Goal: Information Seeking & Learning: Learn about a topic

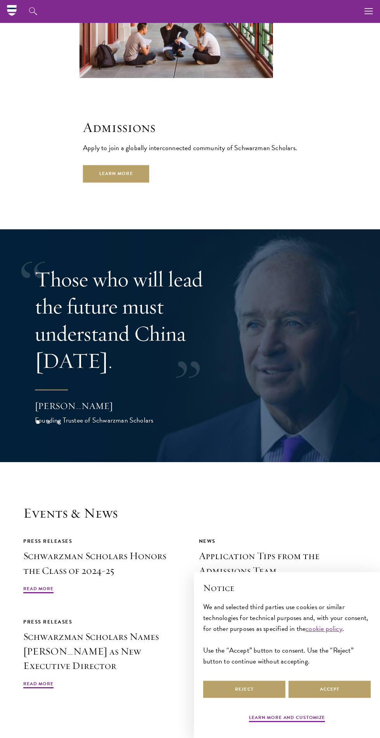
scroll to position [1790, 0]
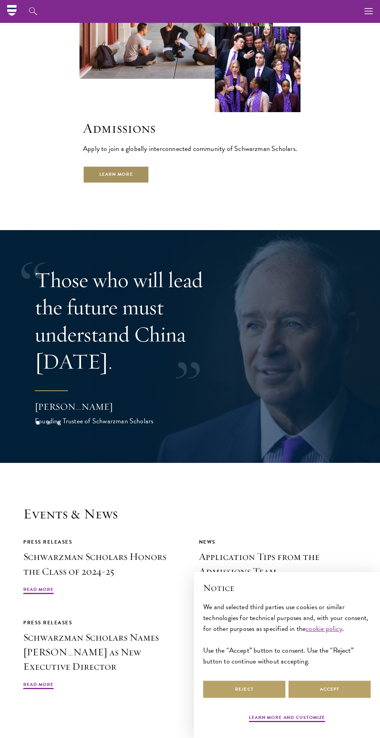
click at [110, 166] on link "Learn More" at bounding box center [116, 174] width 66 height 17
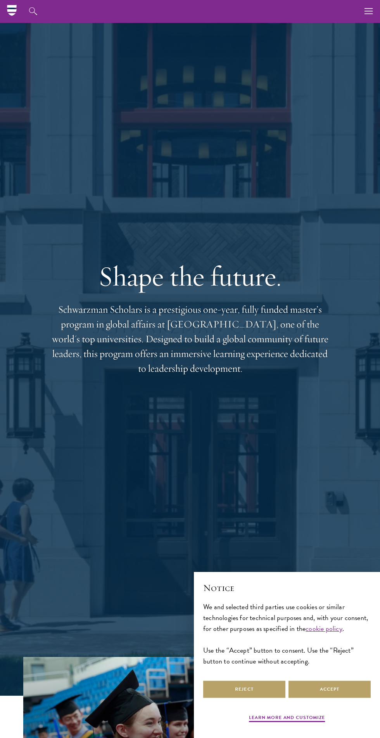
scroll to position [0, 0]
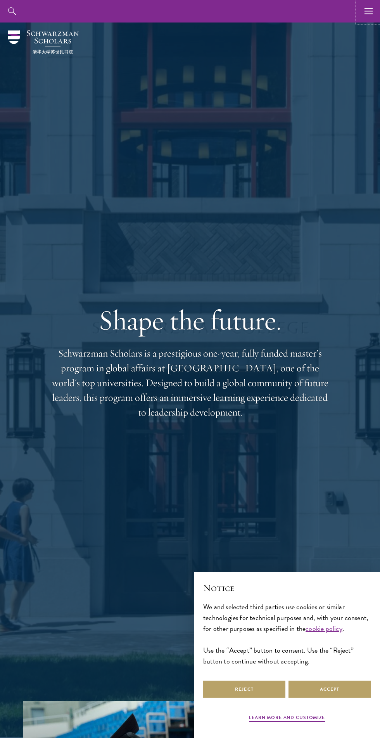
click at [368, 9] on icon "button" at bounding box center [369, 11] width 9 height 23
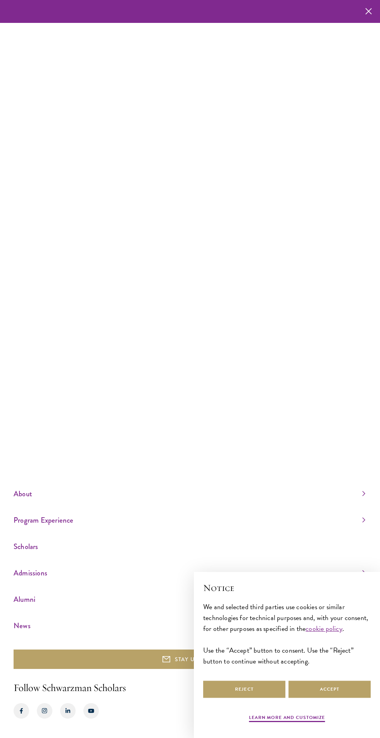
scroll to position [59, 0]
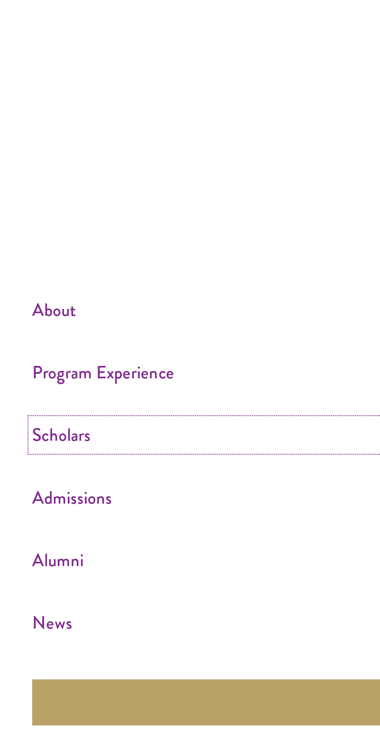
click at [32, 547] on link "Scholars" at bounding box center [190, 546] width 352 height 13
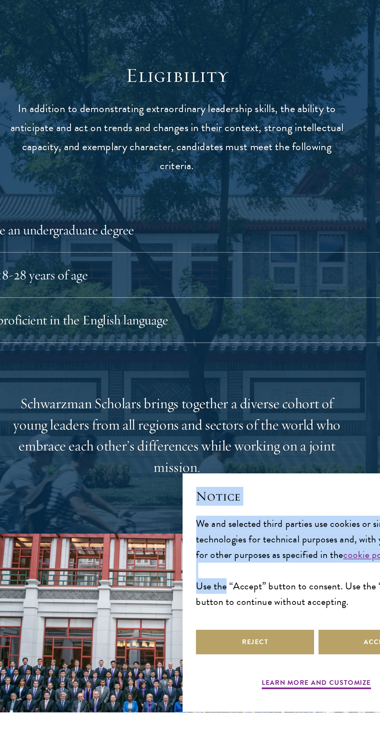
scroll to position [674, 0]
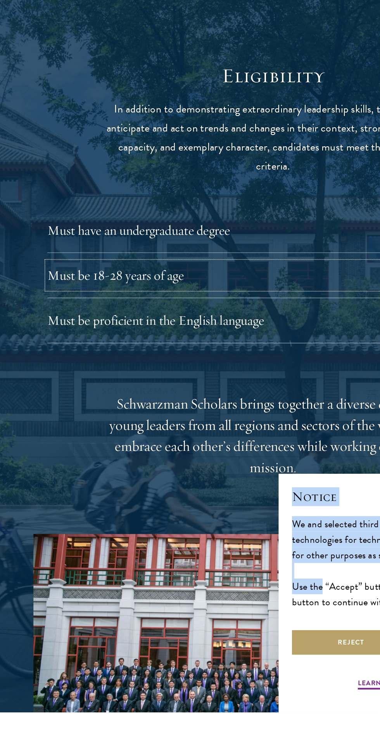
click at [71, 433] on button "Must be 18-28 years of age" at bounding box center [190, 434] width 314 height 19
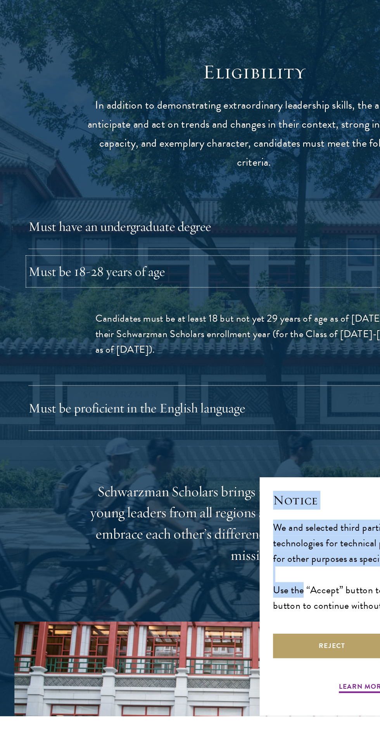
scroll to position [679, 0]
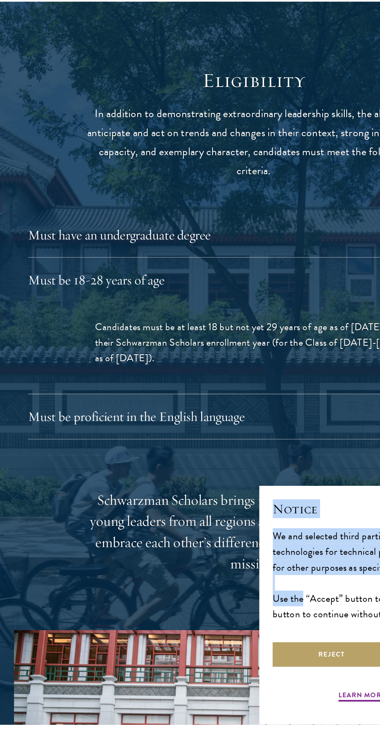
click at [200, 603] on div "Schwarzman Scholars brings together a diverse cohort of young leaders from all …" at bounding box center [190, 604] width 241 height 59
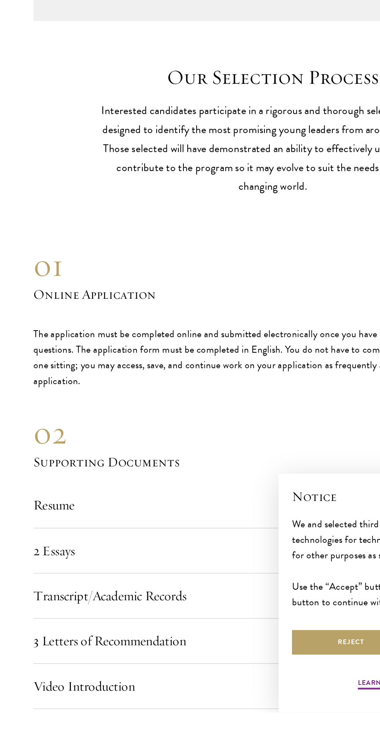
scroll to position [1861, 0]
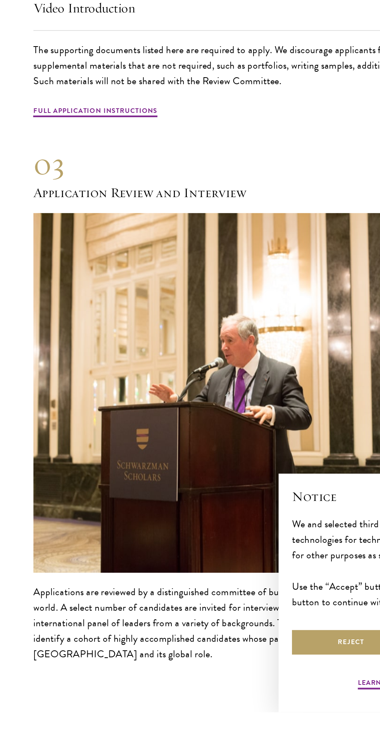
click at [107, 698] on p "Applications are reviewed by a distinguished committee of business, government …" at bounding box center [190, 676] width 334 height 54
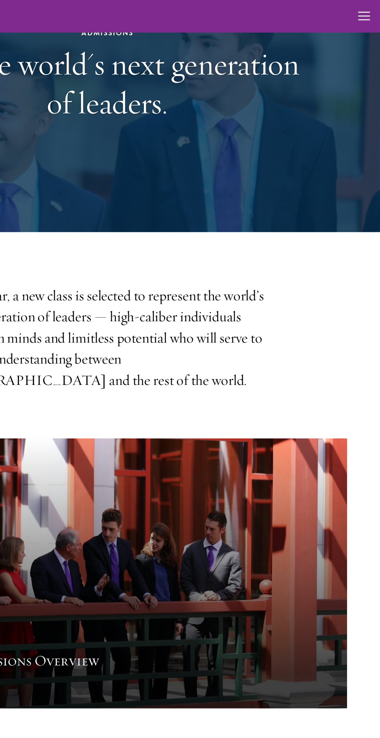
scroll to position [0, 0]
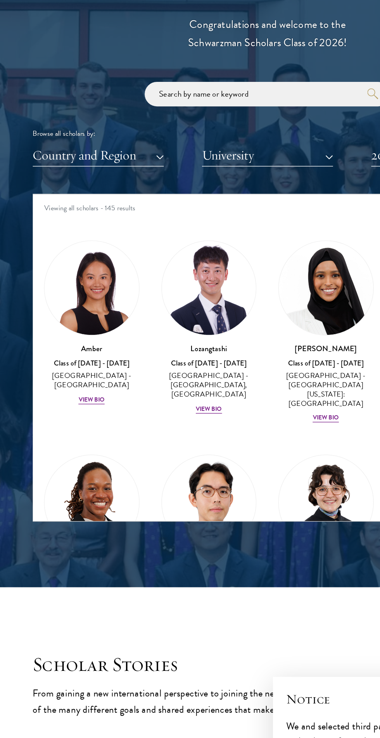
scroll to position [804, 0]
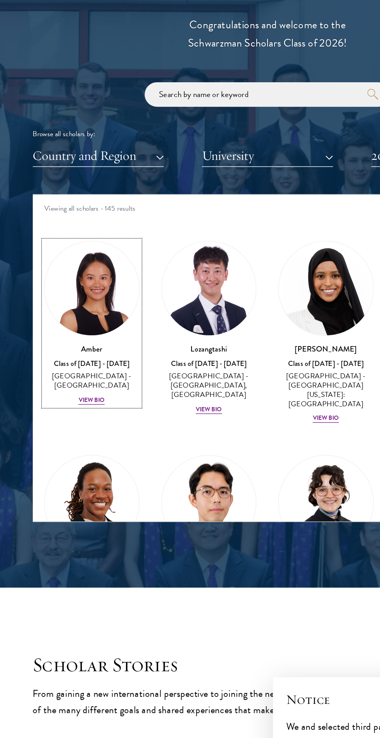
click at [73, 358] on div "China - Peking University" at bounding box center [65, 361] width 68 height 13
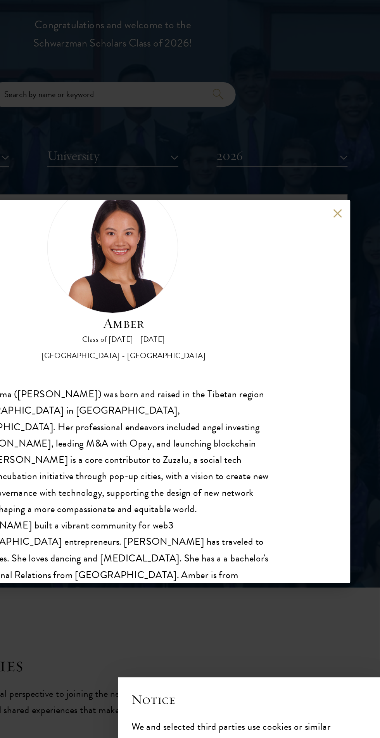
scroll to position [804, 0]
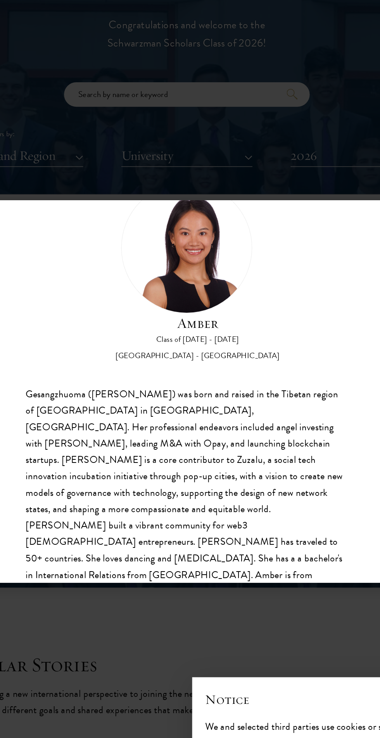
click at [252, 537] on div "Amber Class of 2025 - 2026 China - Peking University Gesangzhuoma (Amber) was b…" at bounding box center [190, 369] width 380 height 738
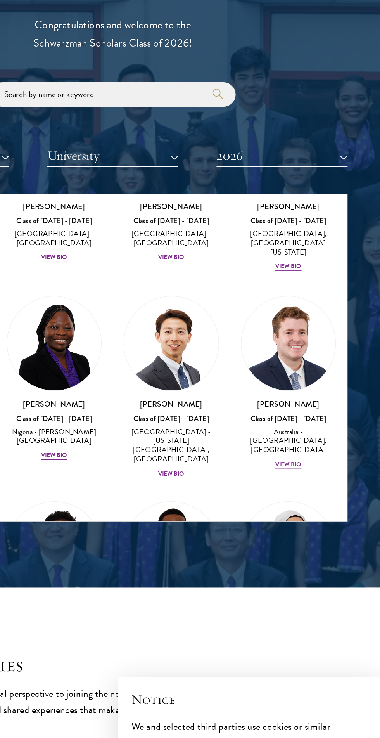
scroll to position [302, 0]
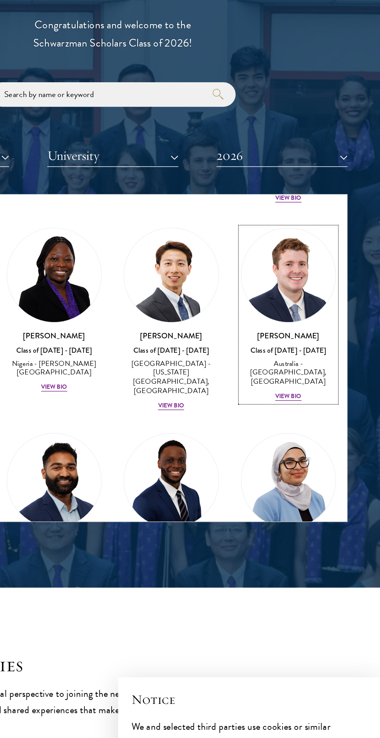
click at [332, 359] on div "Jack Anderson Class of 2025 - 2026 Australia - University of Western Australia,…" at bounding box center [315, 351] width 68 height 51
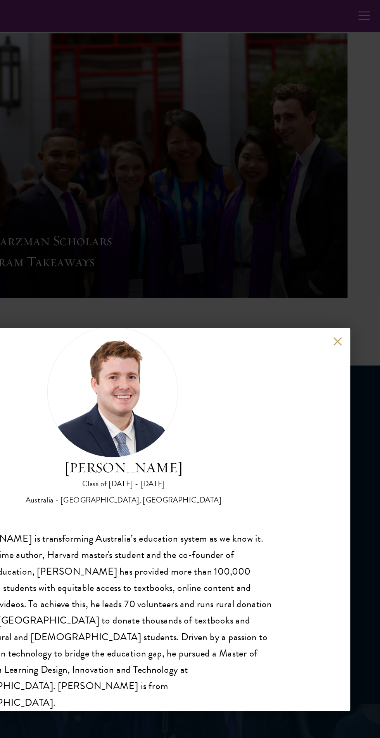
scroll to position [265, 0]
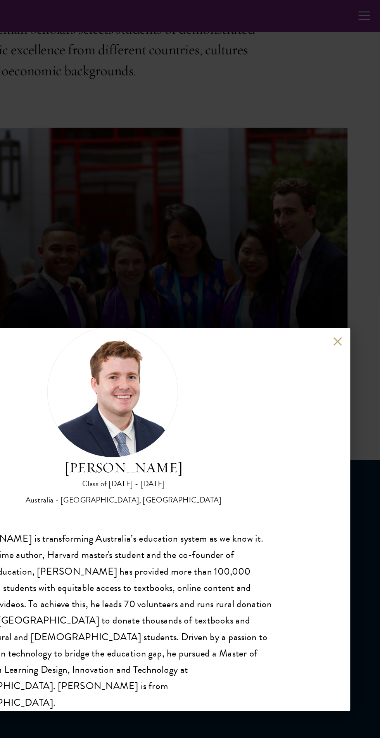
click at [350, 243] on button at bounding box center [350, 242] width 7 height 7
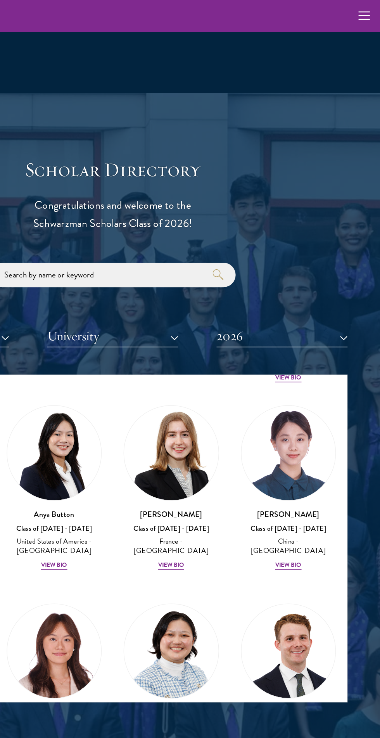
scroll to position [754, 0]
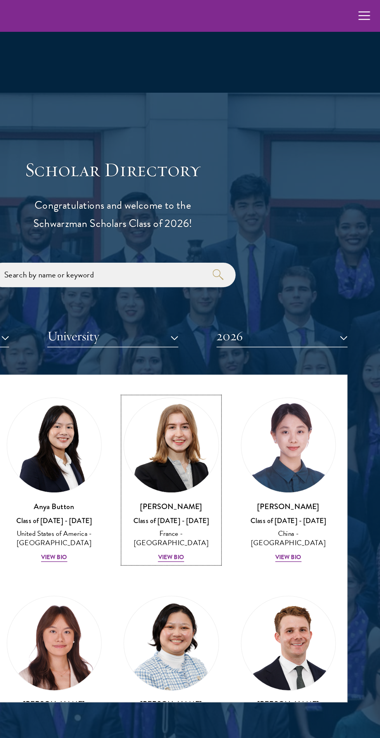
click at [232, 393] on div "View Bio" at bounding box center [231, 396] width 19 height 6
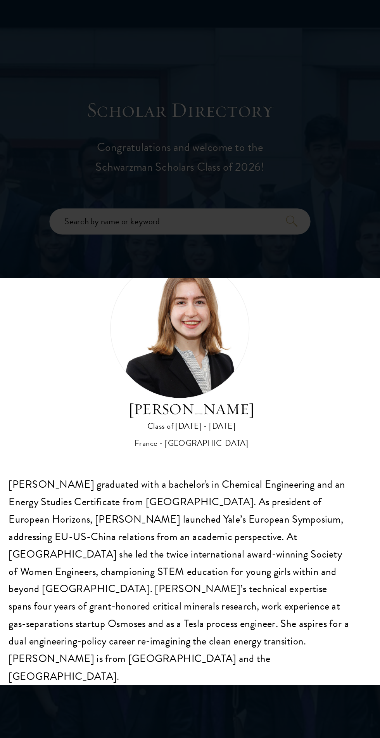
scroll to position [766, 0]
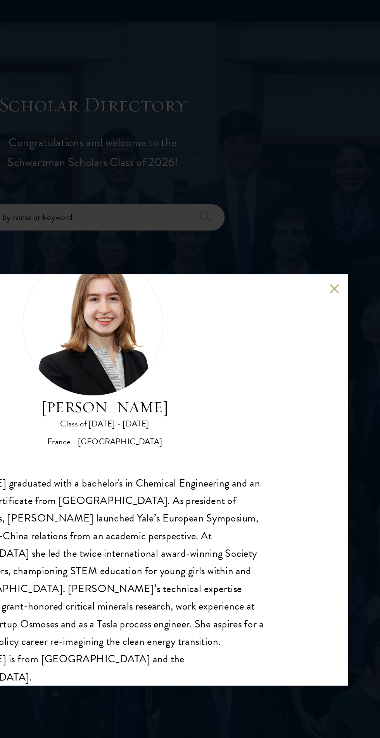
click at [350, 243] on button at bounding box center [350, 242] width 7 height 7
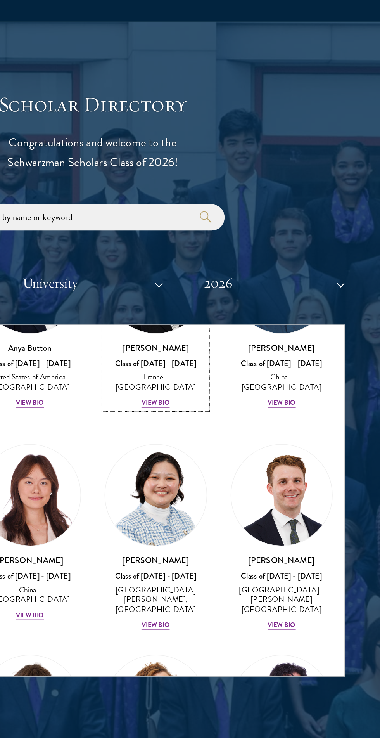
scroll to position [832, 0]
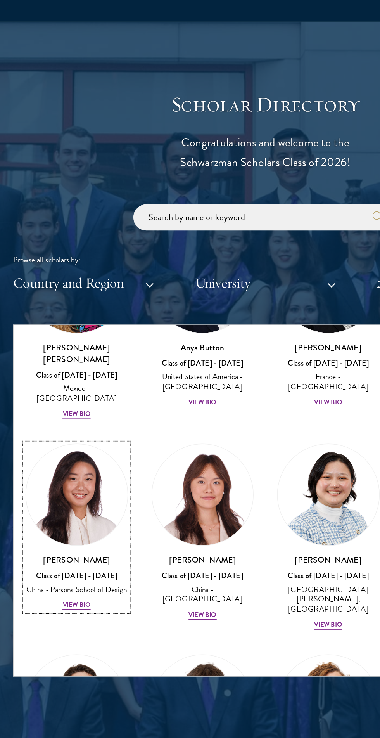
click at [68, 449] on div "View Bio" at bounding box center [65, 452] width 19 height 6
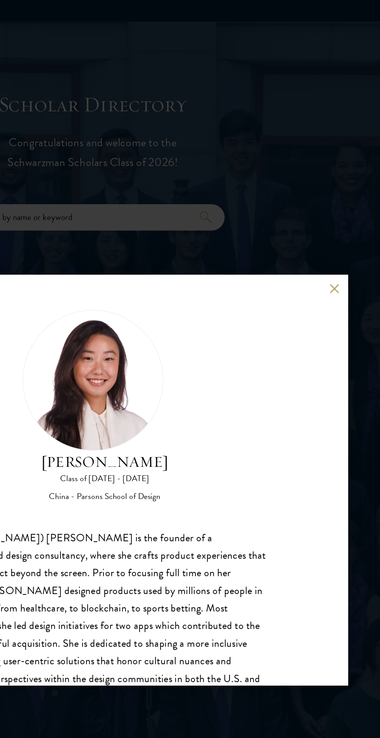
scroll to position [24, 0]
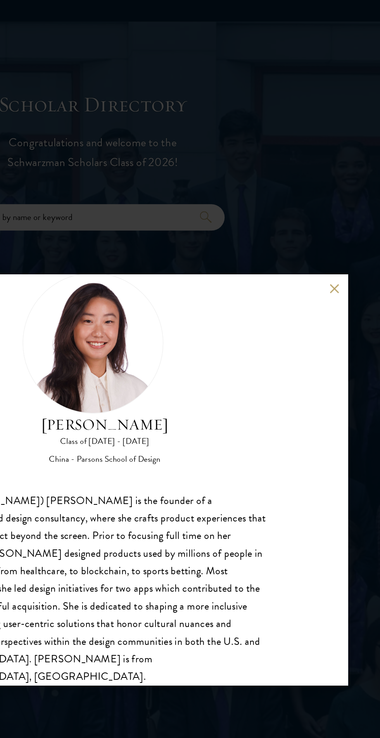
click at [350, 243] on button at bounding box center [350, 242] width 7 height 7
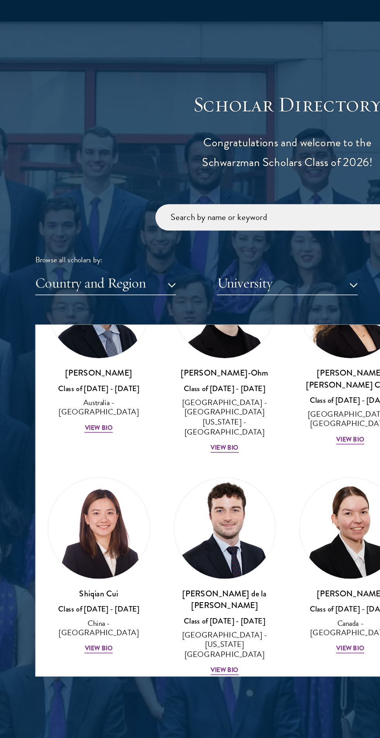
scroll to position [1096, 0]
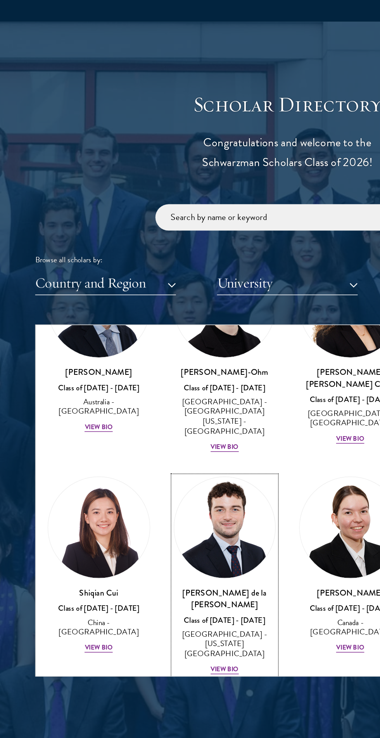
click at [165, 468] on div "Spain - New York University" at bounding box center [149, 477] width 68 height 19
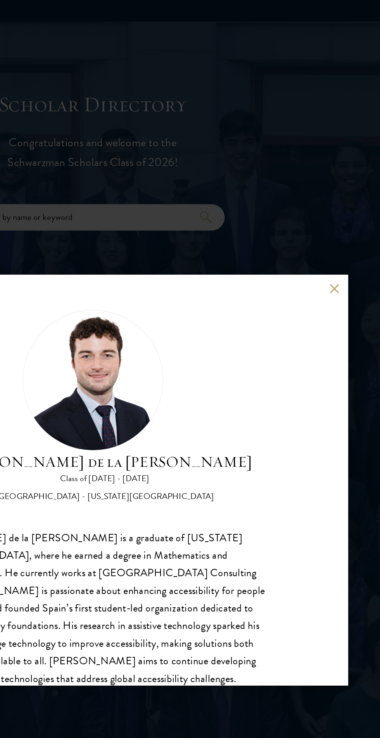
scroll to position [24, 0]
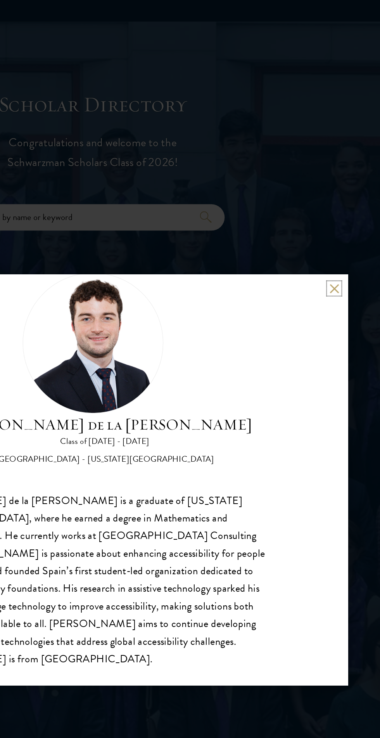
click at [350, 245] on button at bounding box center [350, 242] width 7 height 7
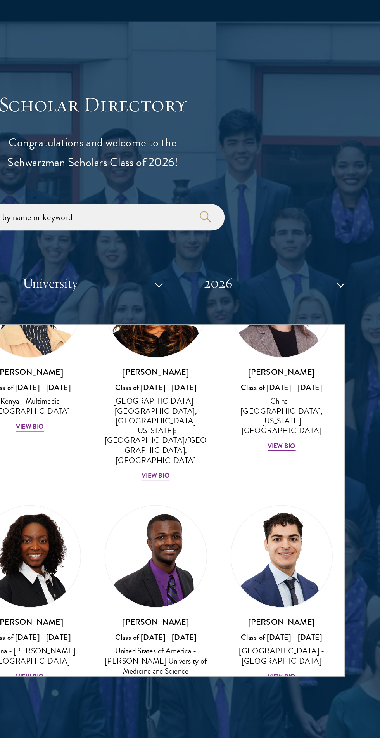
scroll to position [1553, 0]
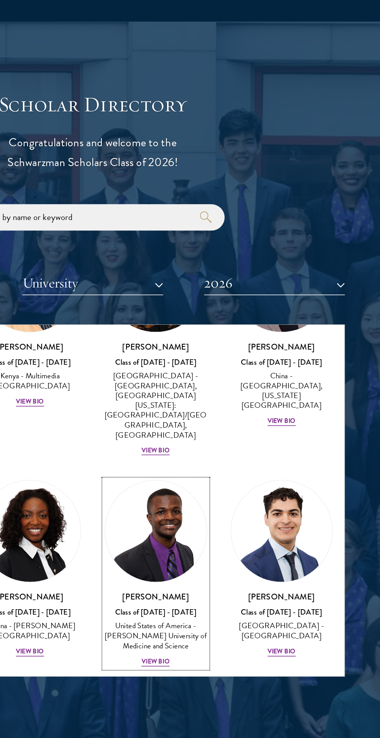
click at [247, 442] on div "Princelawrenz Hamlin Class of 2025 - 2026 United States of America - Charles R.…" at bounding box center [232, 467] width 68 height 51
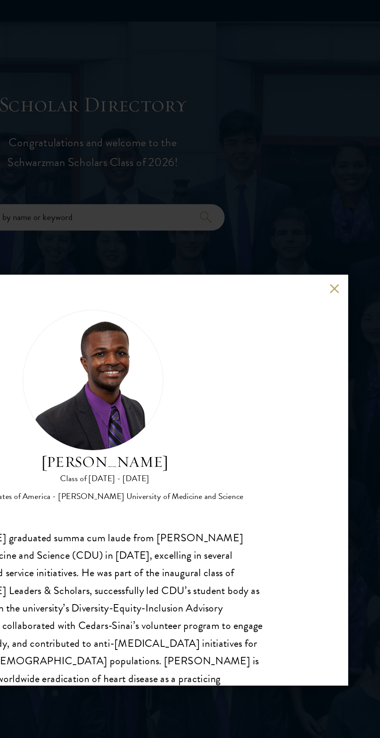
scroll to position [24, 0]
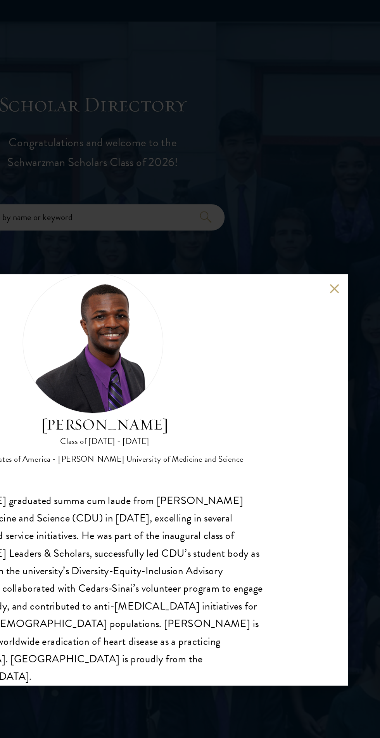
click at [350, 243] on button at bounding box center [350, 242] width 7 height 7
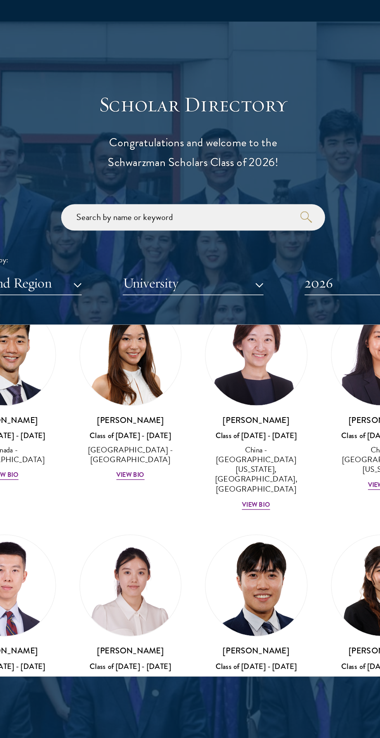
scroll to position [2671, 0]
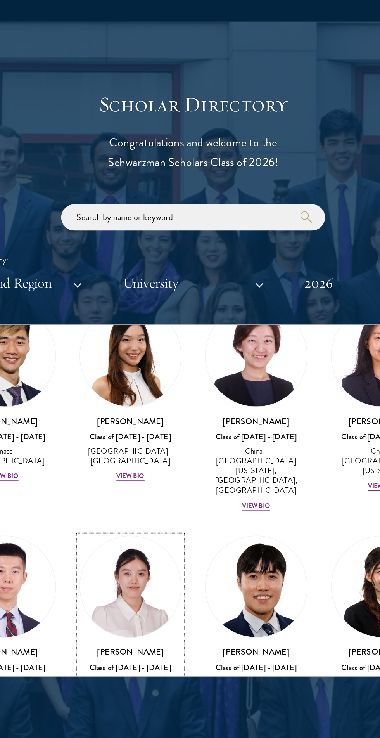
click at [159, 479] on div "Yanning Liu Class of 2025 - 2026 China - The University of Manchester View Bio" at bounding box center [149, 501] width 68 height 44
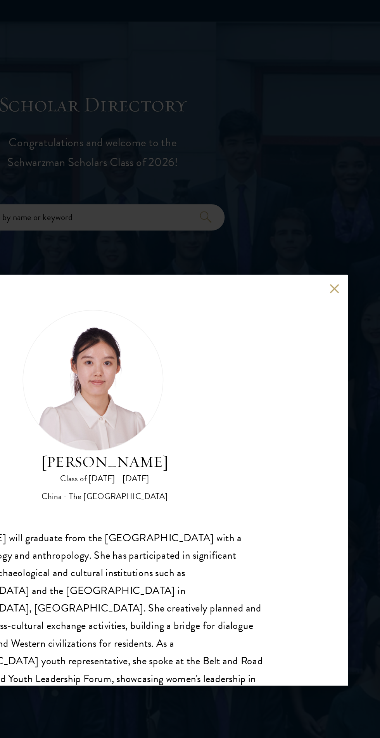
scroll to position [24, 0]
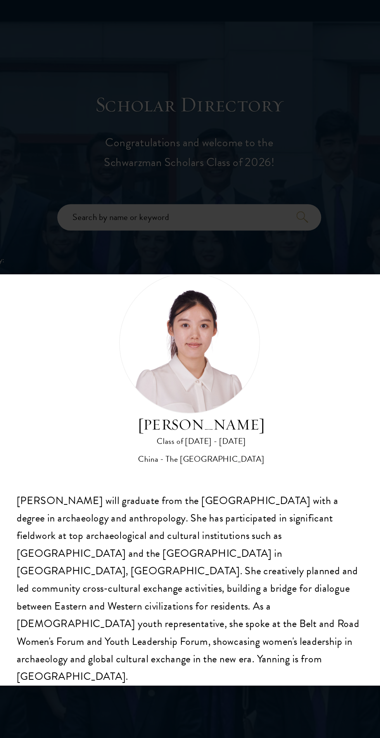
click at [277, 330] on div "Yanning Liu Class of 2025 - 2026 China - The University of Manchester" at bounding box center [190, 295] width 229 height 127
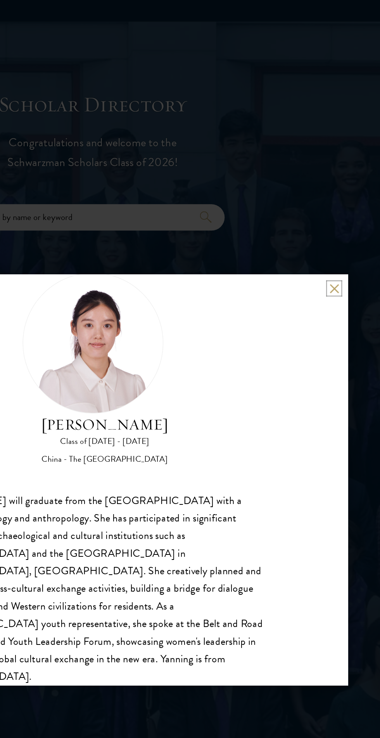
click at [350, 244] on button at bounding box center [350, 242] width 7 height 7
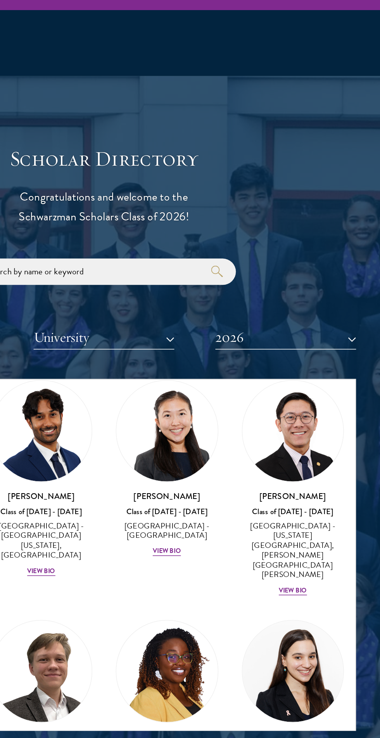
scroll to position [3525, 0]
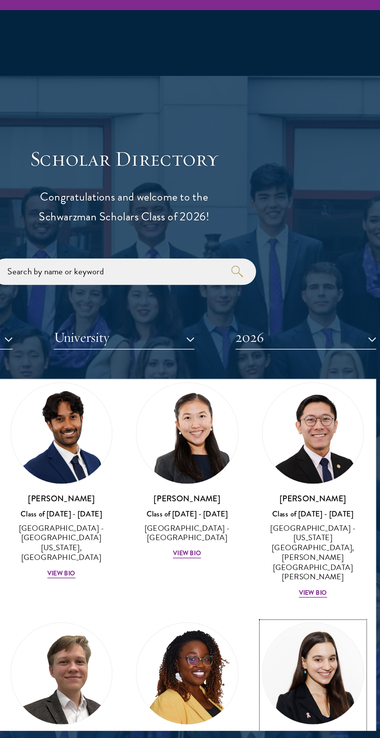
click at [319, 531] on div "View Bio" at bounding box center [315, 534] width 19 height 6
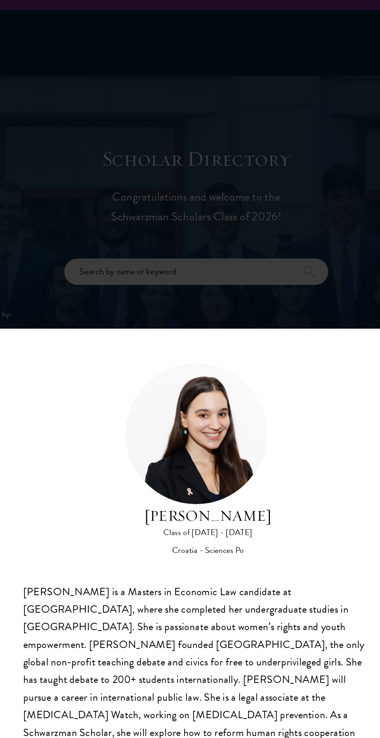
scroll to position [24, 0]
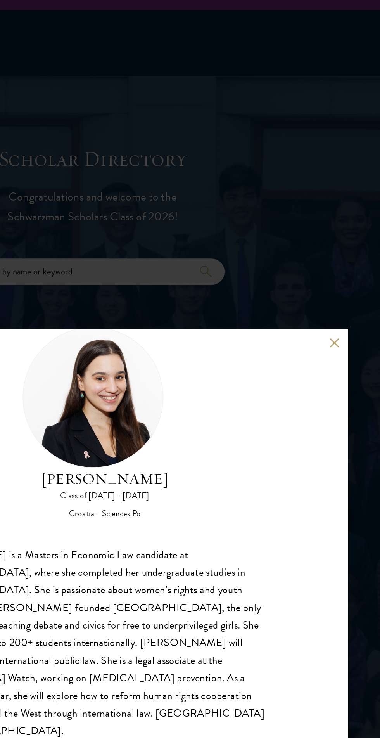
click at [350, 246] on button at bounding box center [350, 242] width 7 height 7
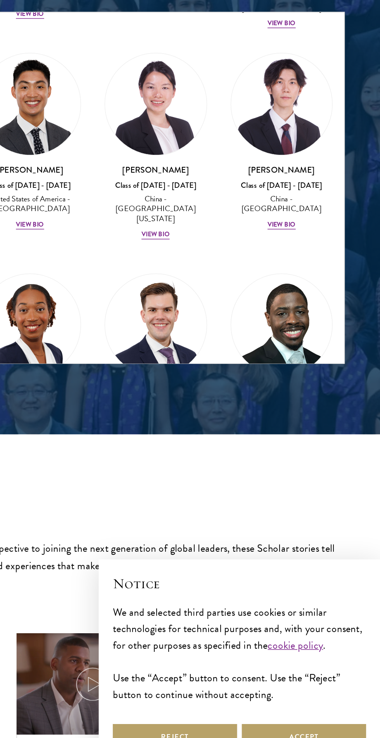
scroll to position [823, 0]
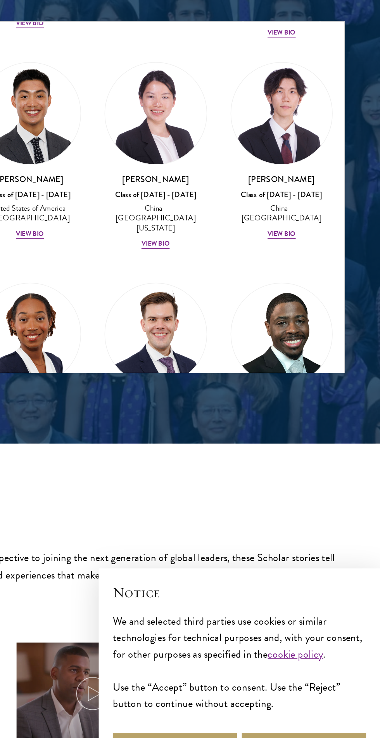
click at [246, 527] on section "Scholar Stories From gaining a new international perspective to joining the nex…" at bounding box center [190, 748] width 380 height 518
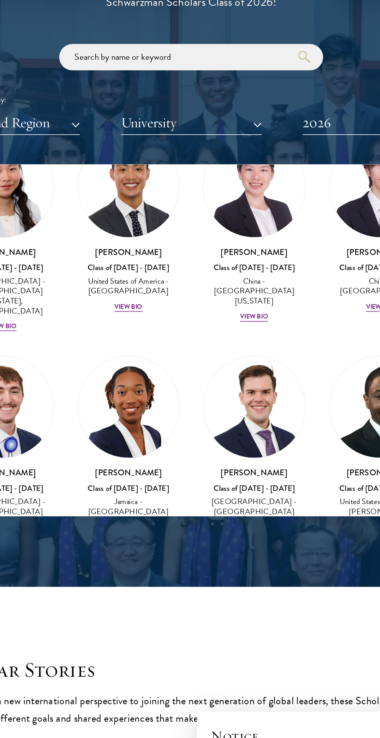
scroll to position [4707, 0]
click at [149, 632] on div "View Bio" at bounding box center [148, 635] width 19 height 6
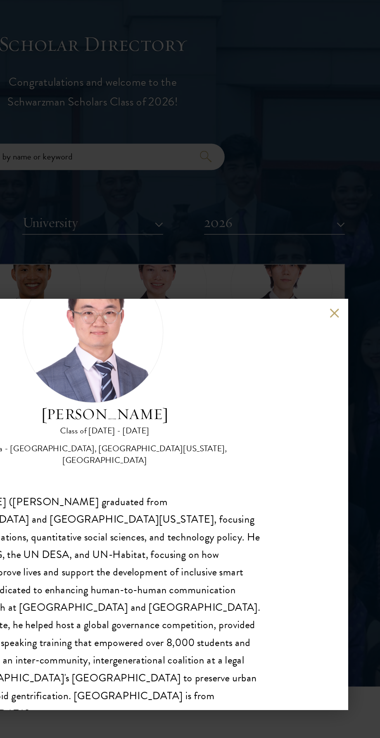
scroll to position [823, 0]
click at [354, 270] on div "Junhui Xu Class of 2025 - 2026 China - Fudan University, University of Californ…" at bounding box center [190, 369] width 338 height 272
click at [350, 243] on button at bounding box center [350, 242] width 7 height 7
